Goal: Task Accomplishment & Management: Manage account settings

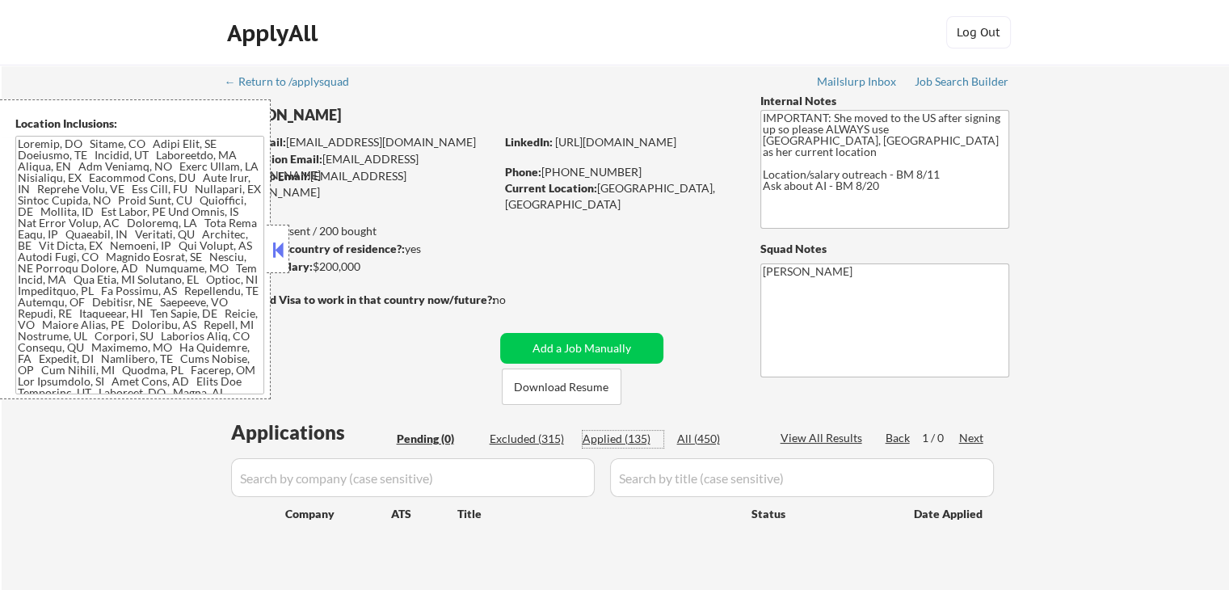
click at [621, 439] on div "Applied (135)" at bounding box center [623, 439] width 81 height 16
select select ""applied""
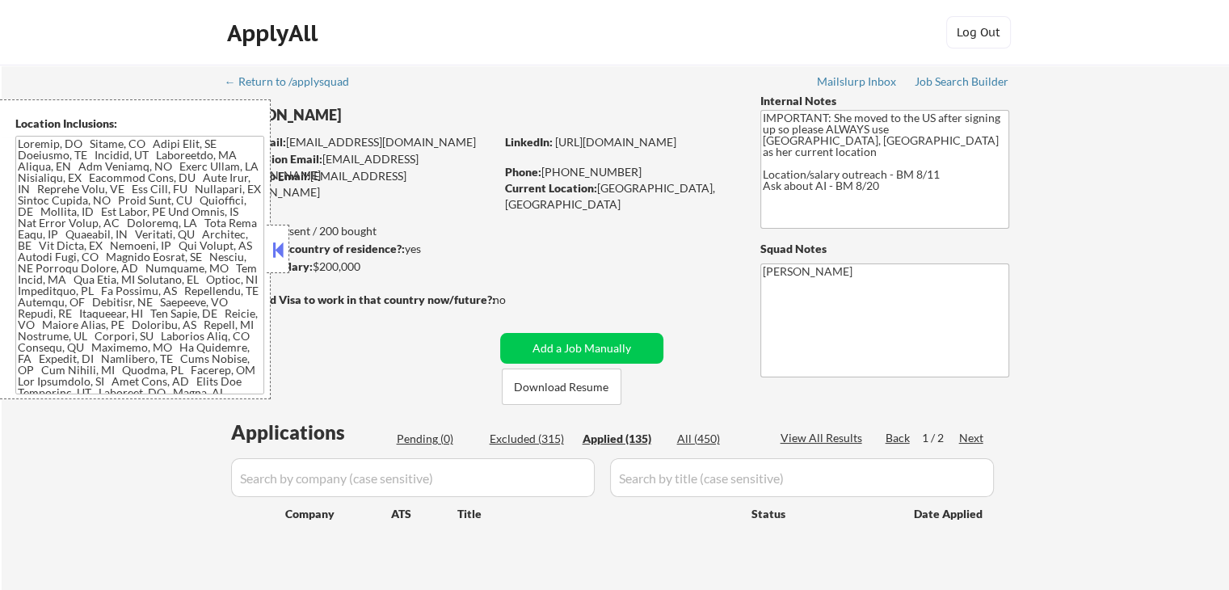
select select ""applied""
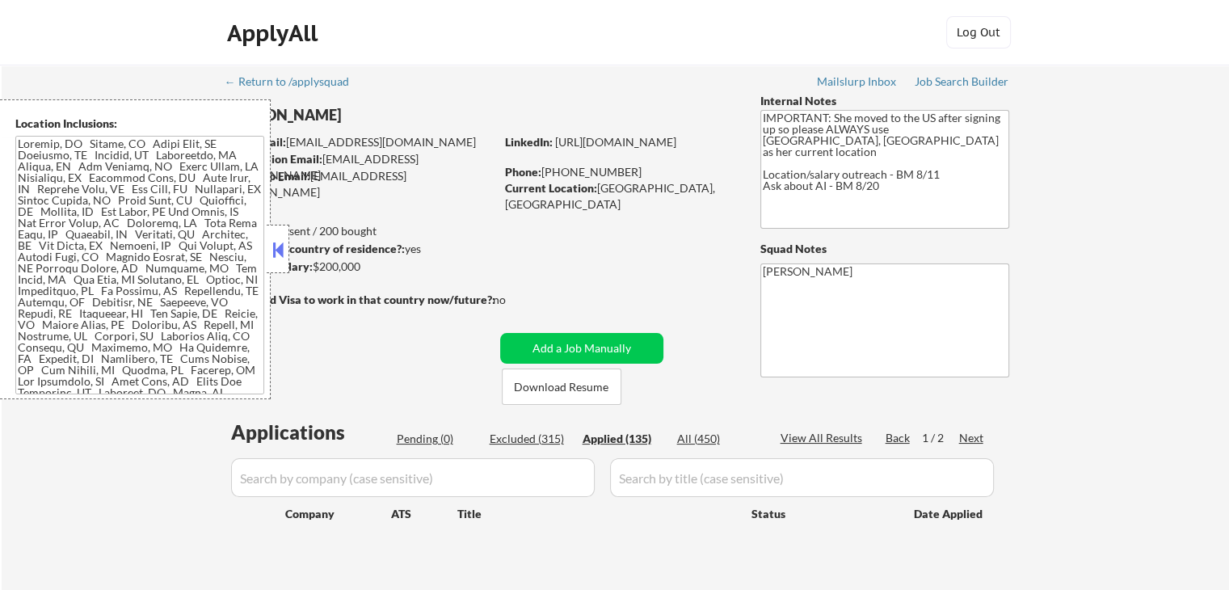
select select ""applied""
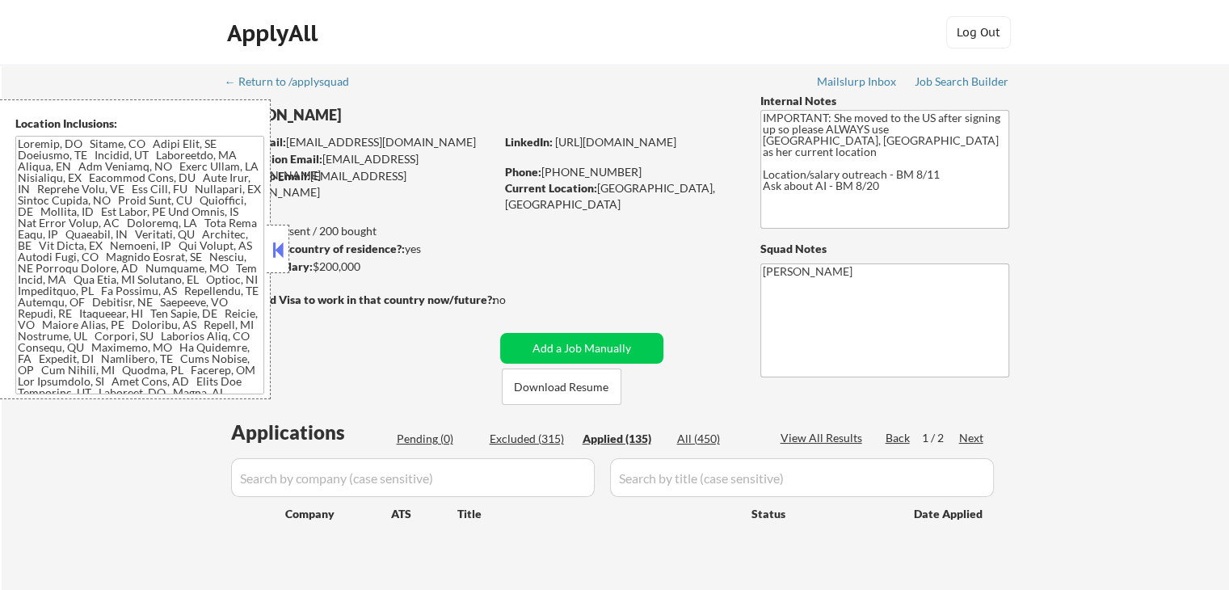
select select ""applied""
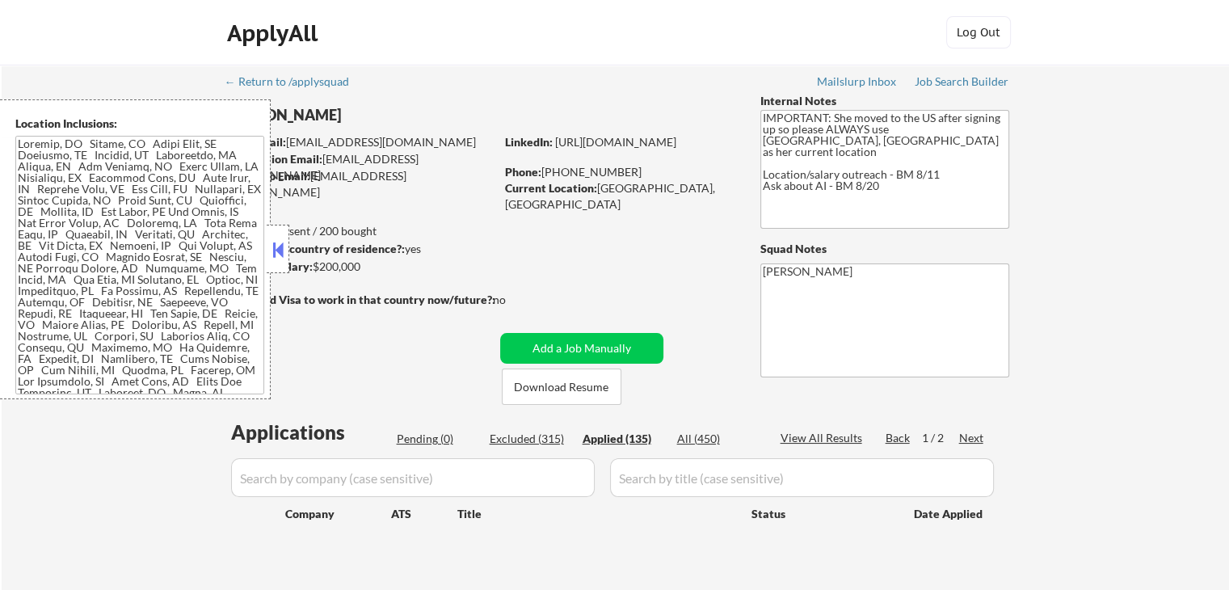
select select ""applied""
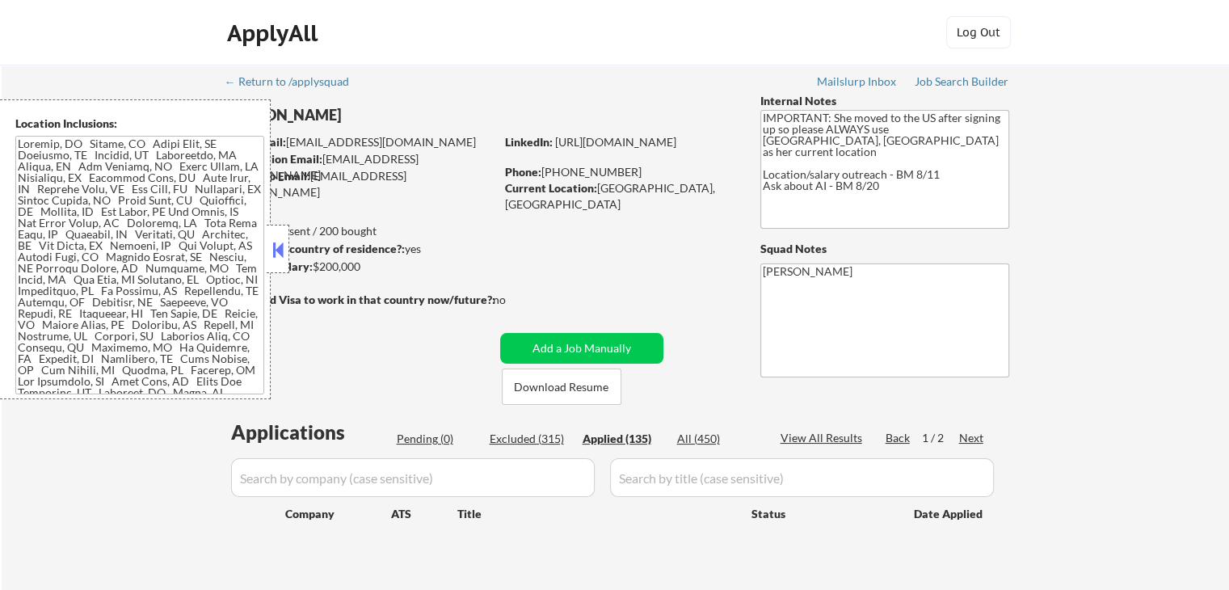
select select ""applied""
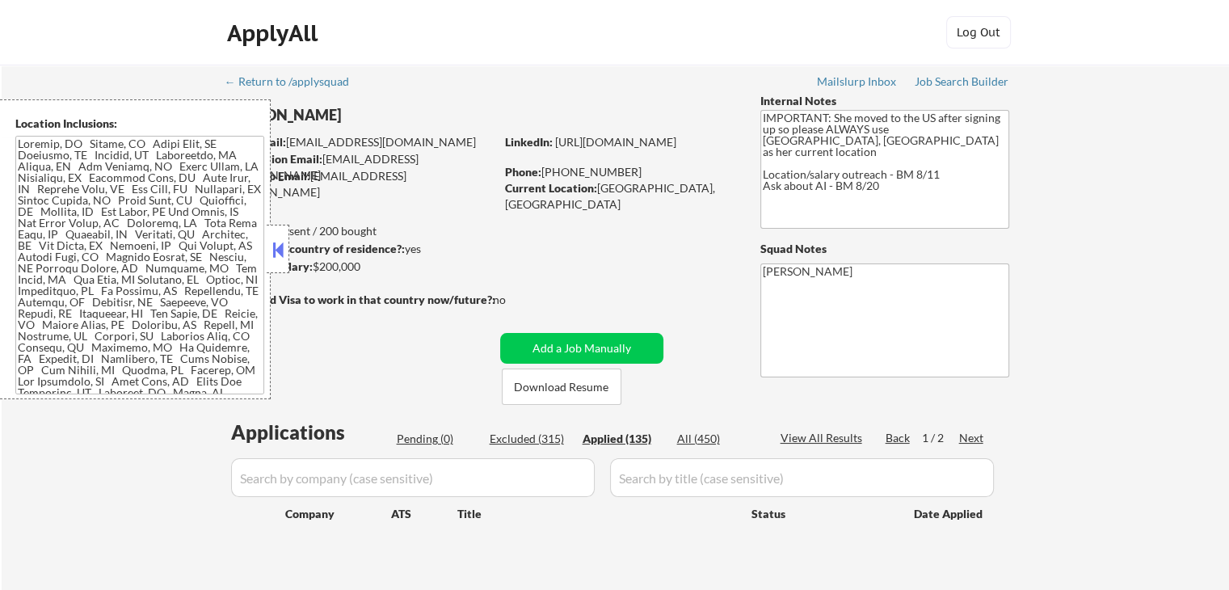
select select ""applied""
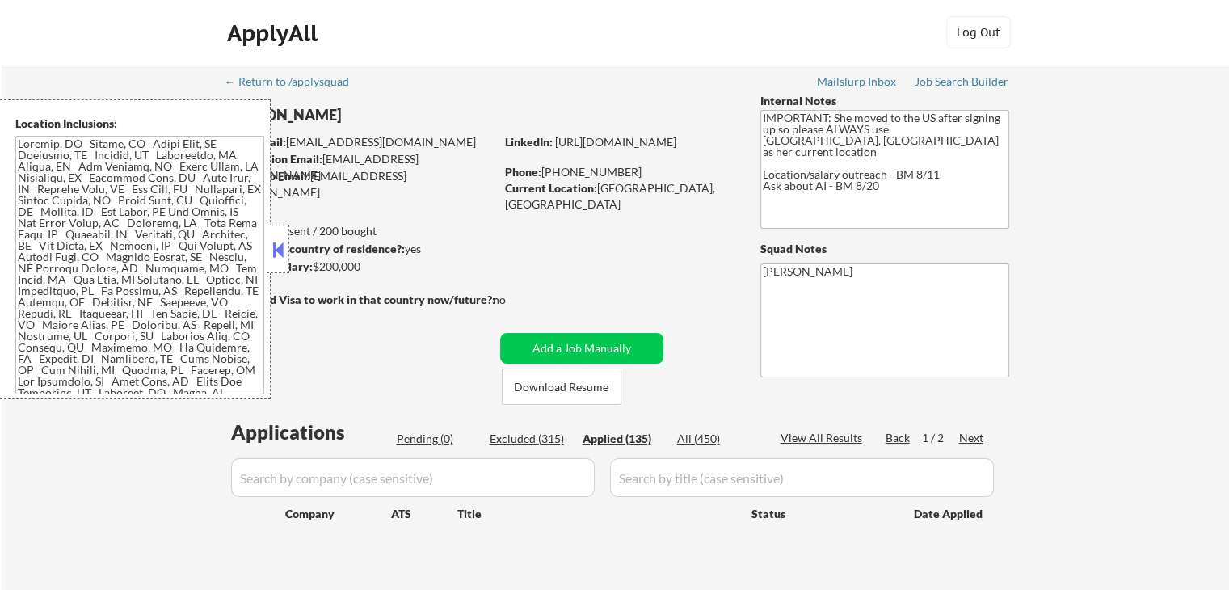
select select ""applied""
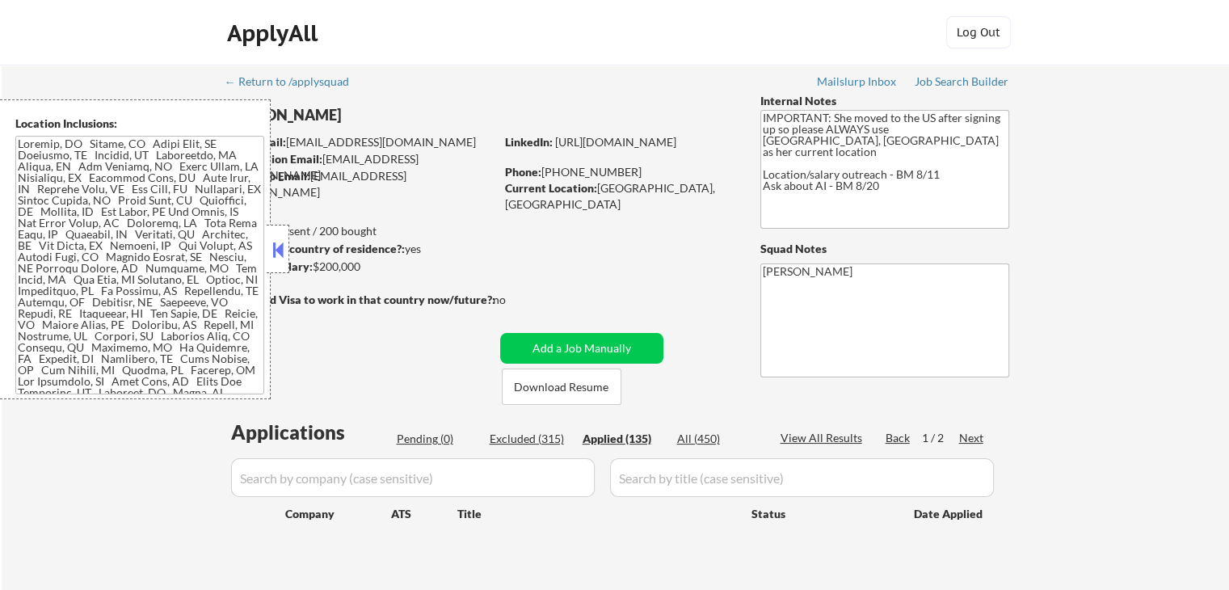
select select ""applied""
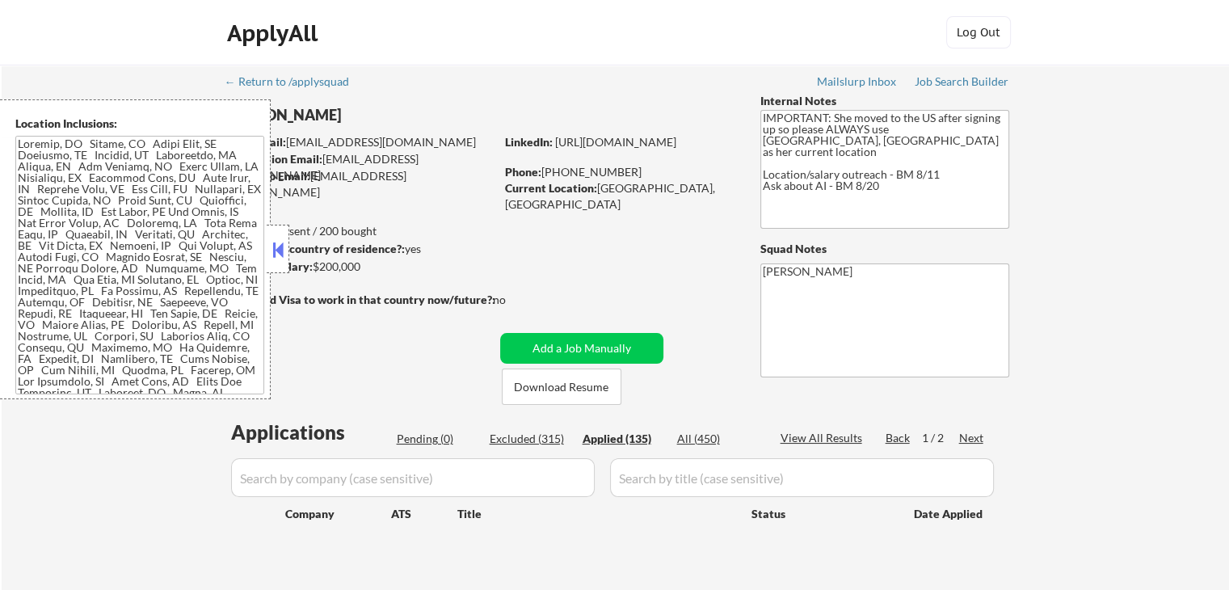
select select ""applied""
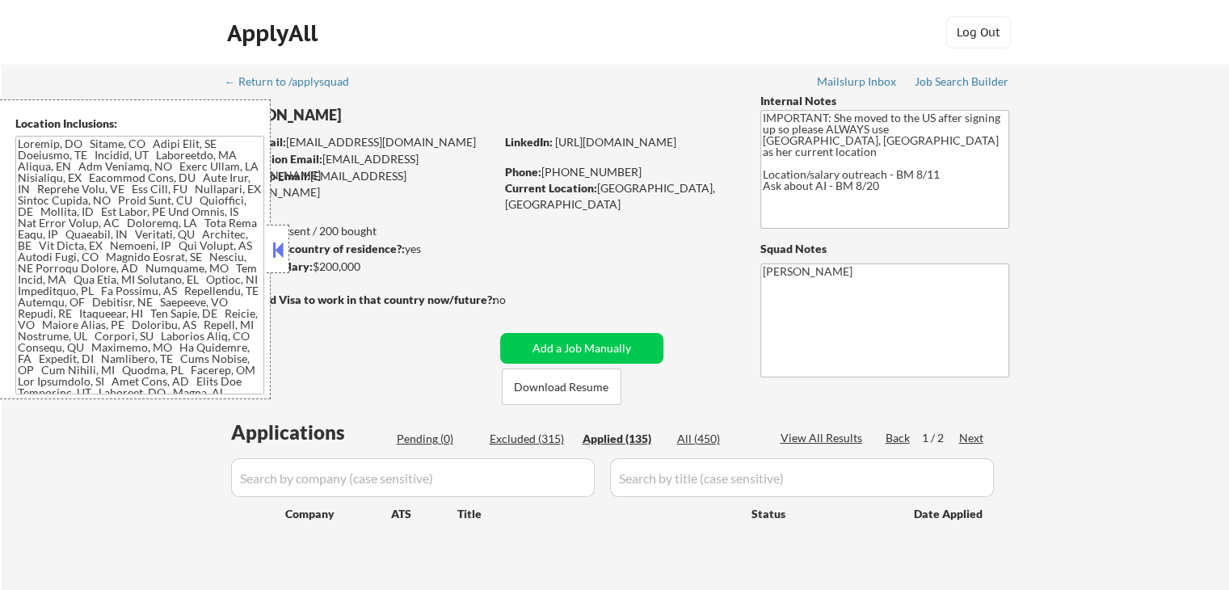
select select ""applied""
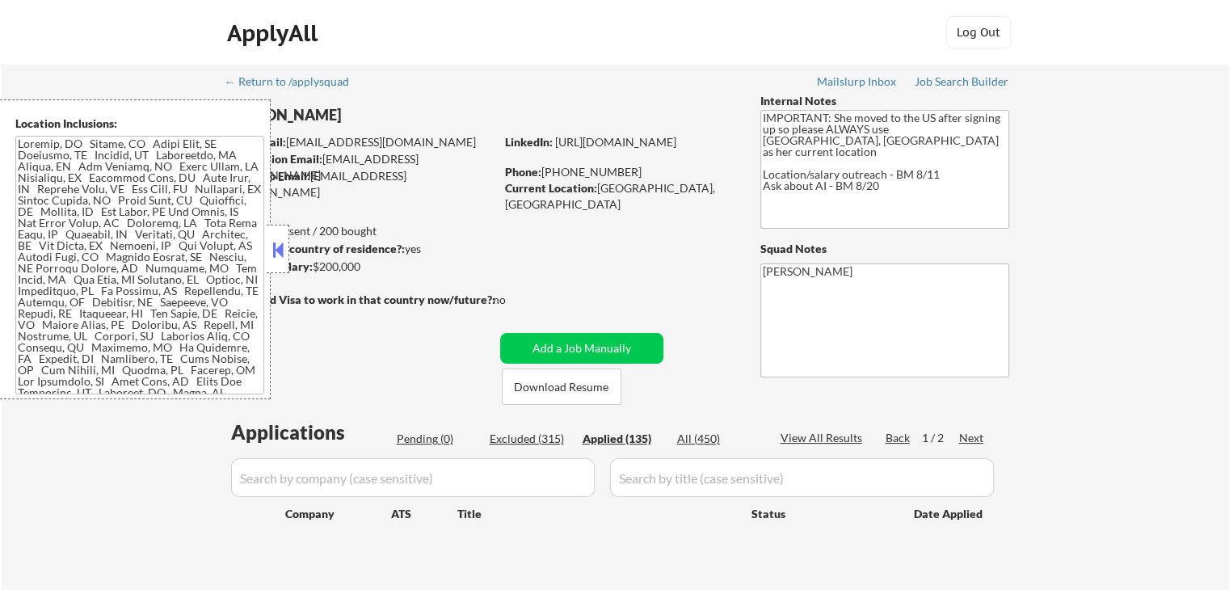
select select ""applied""
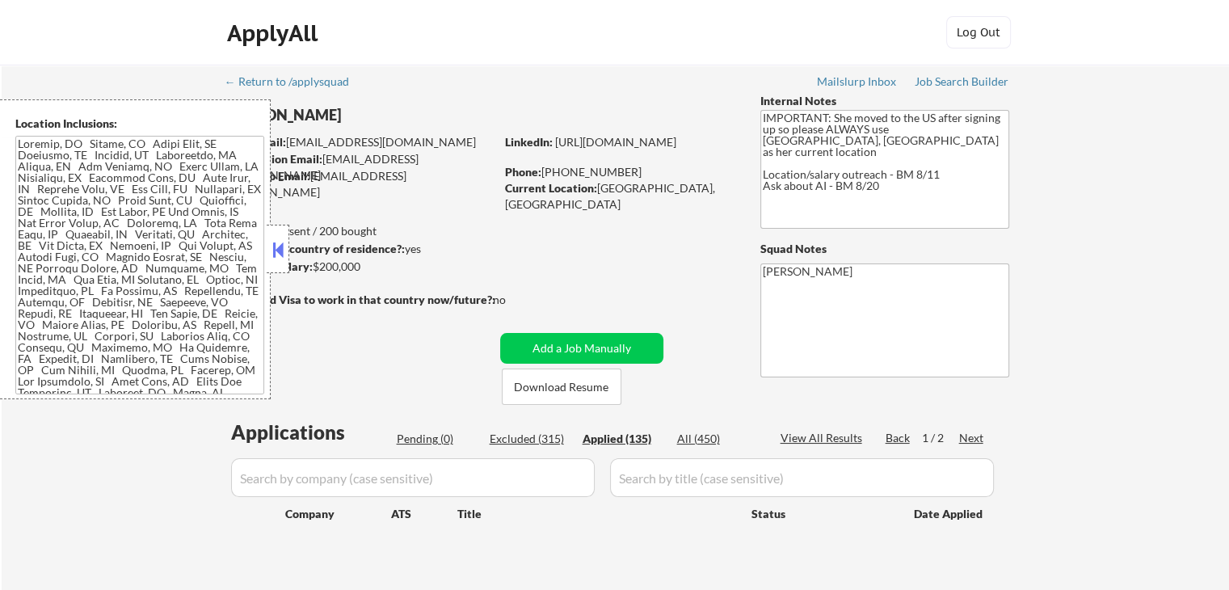
select select ""applied""
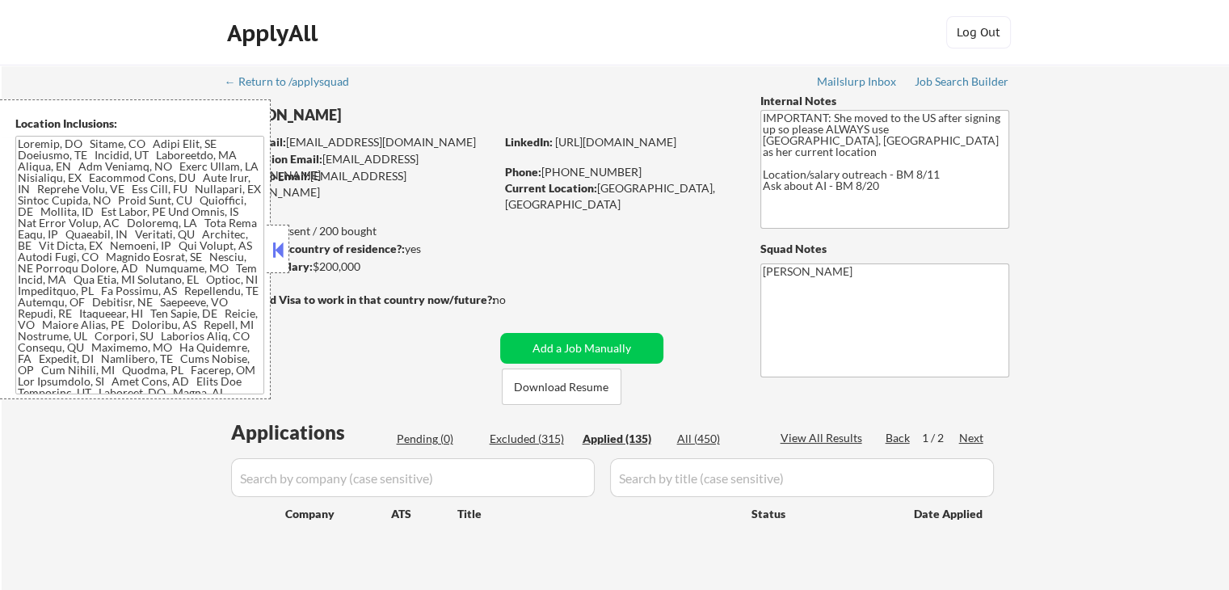
select select ""applied""
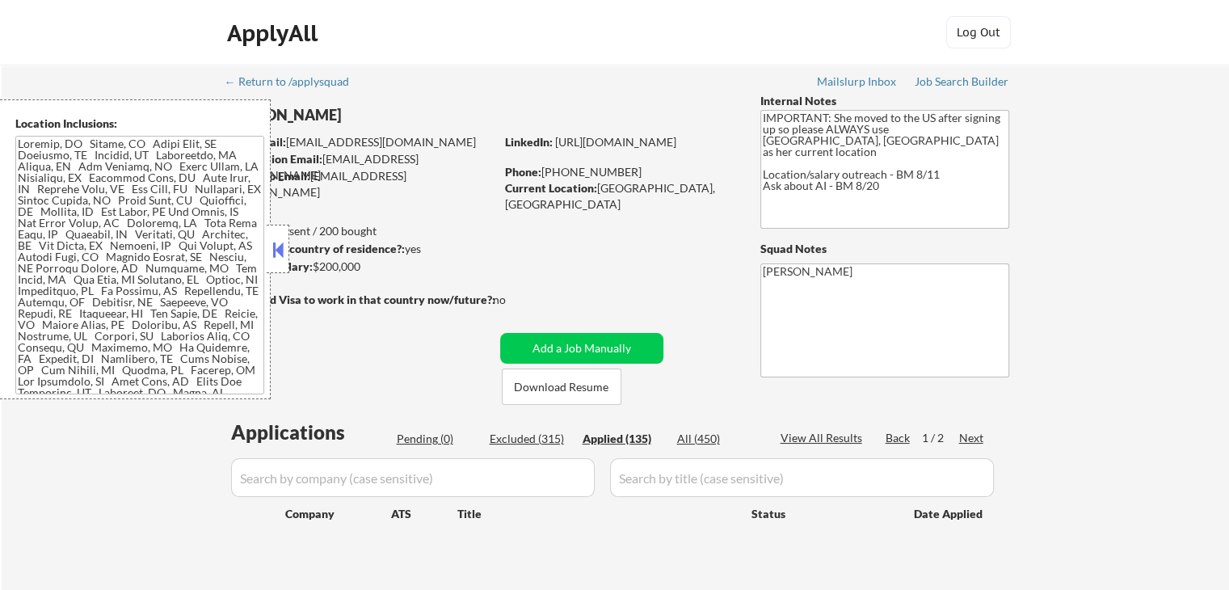
select select ""applied""
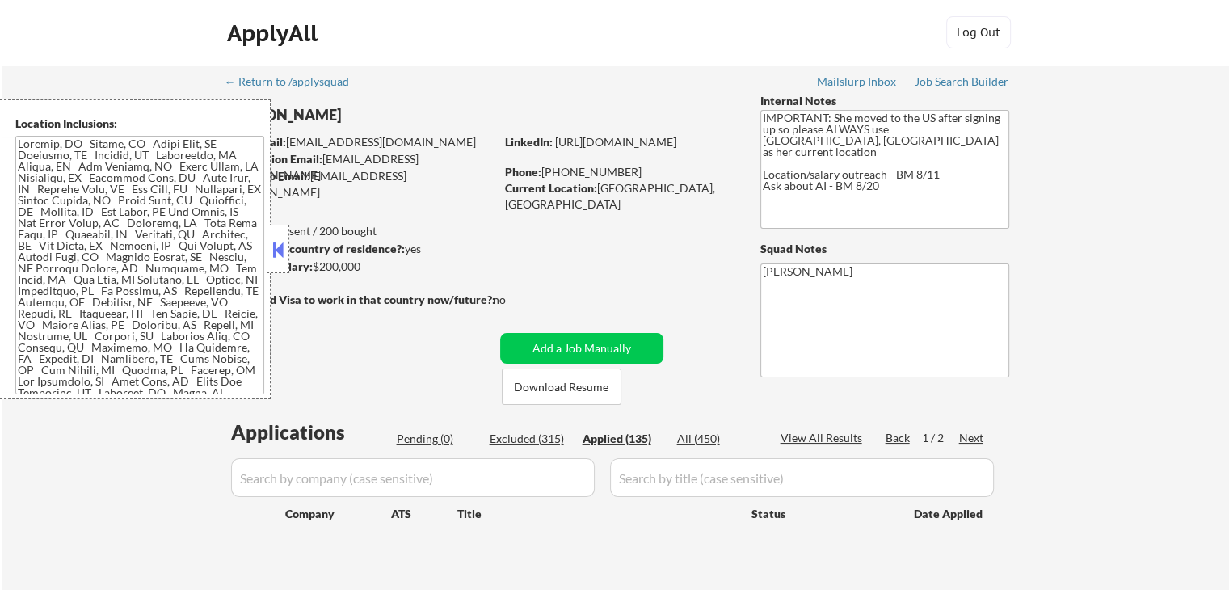
select select ""applied""
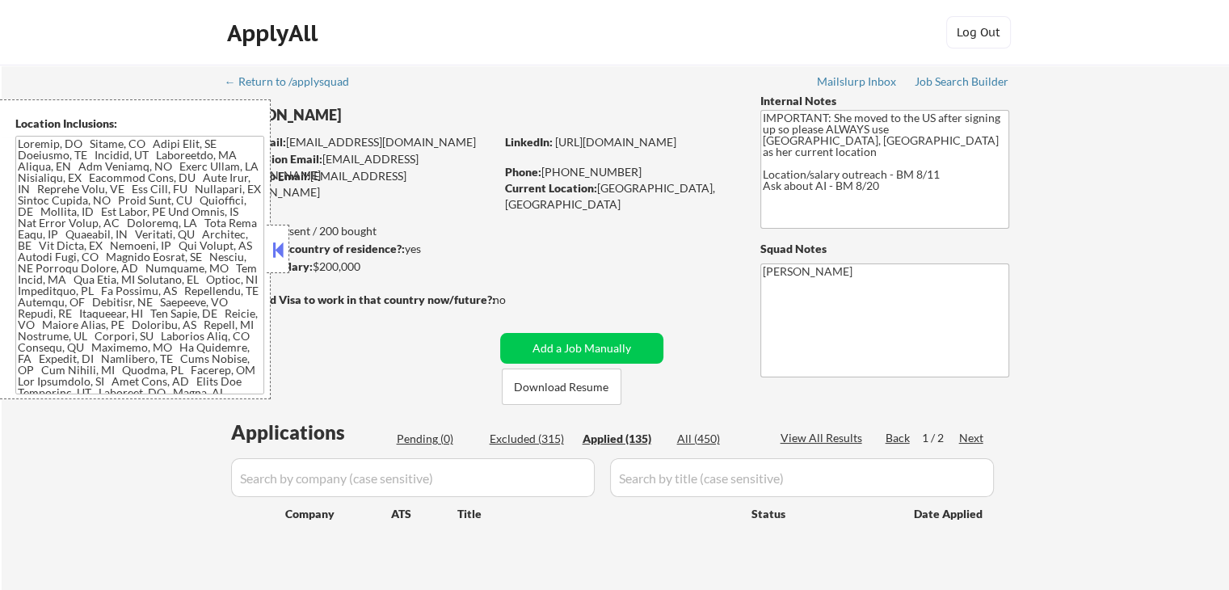
select select ""applied""
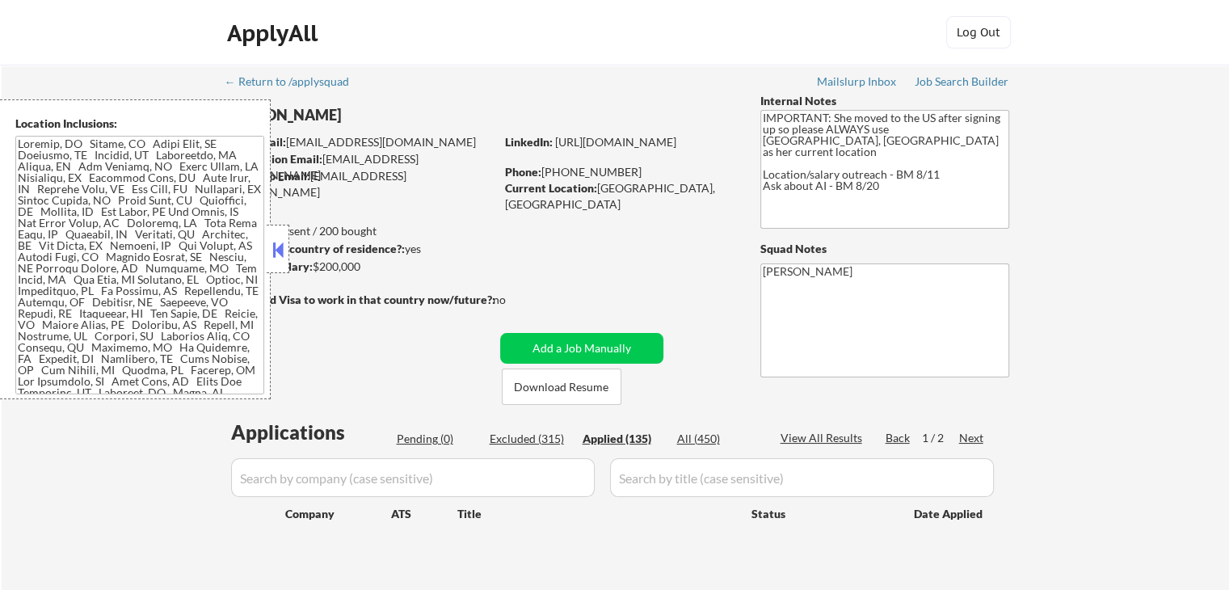
select select ""applied""
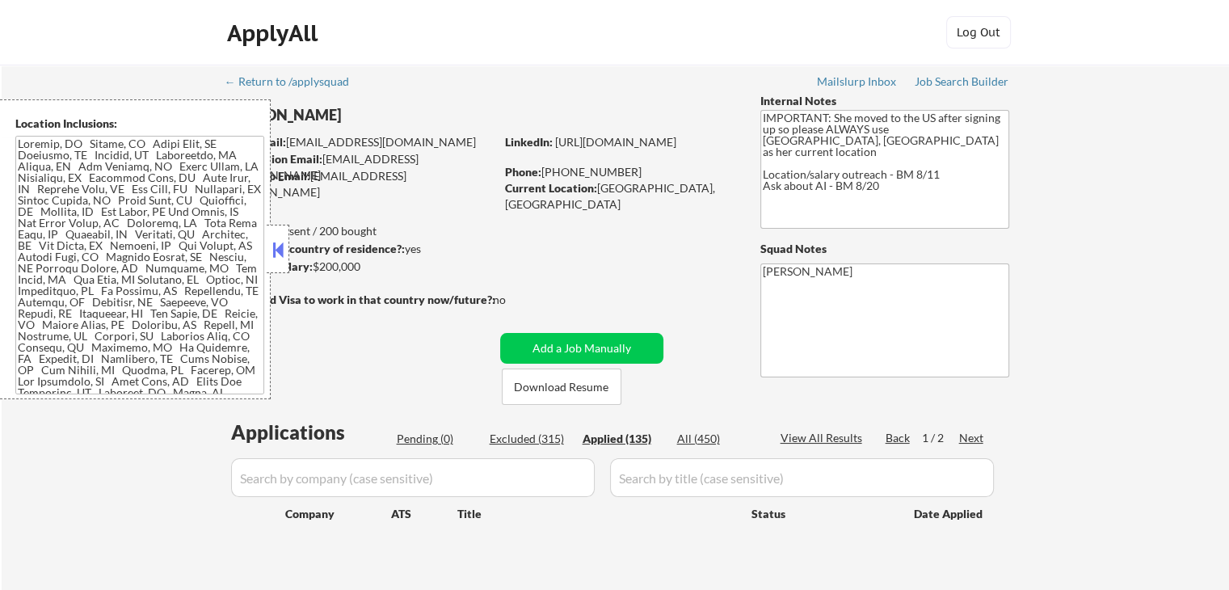
select select ""applied""
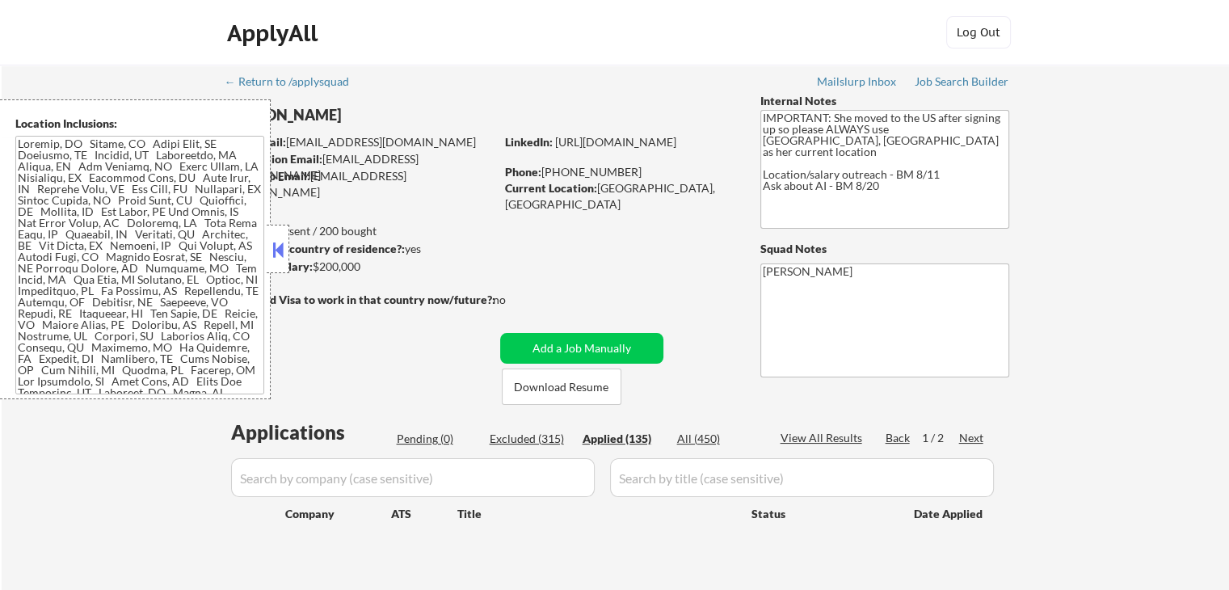
select select ""applied""
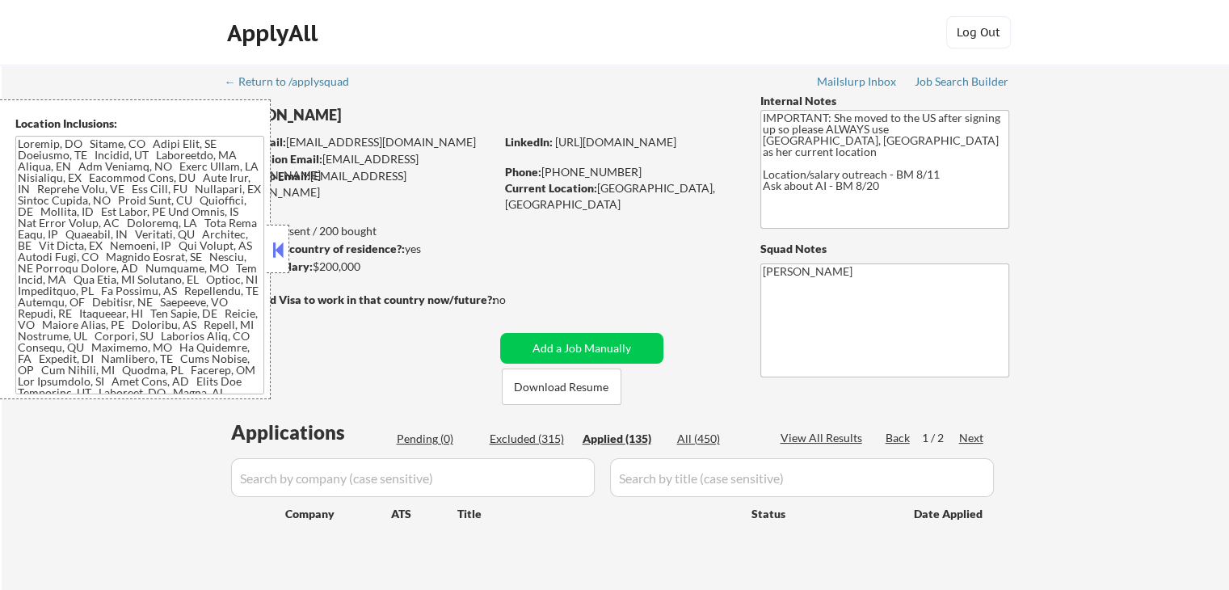
select select ""applied""
